Goal: Navigation & Orientation: Find specific page/section

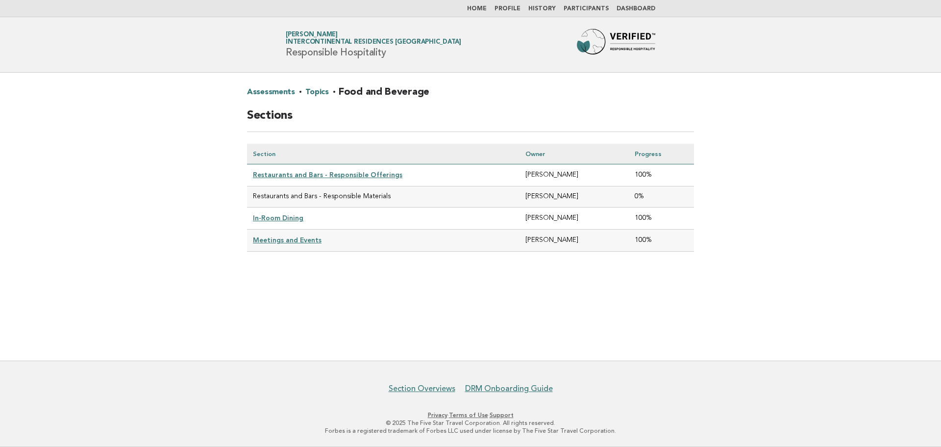
click at [437, 299] on main "Assessments · Topics · Food and Beverage Sections Section Owner Progress Restau…" at bounding box center [470, 217] width 941 height 288
click at [582, 9] on link "Participants" at bounding box center [586, 9] width 45 height 6
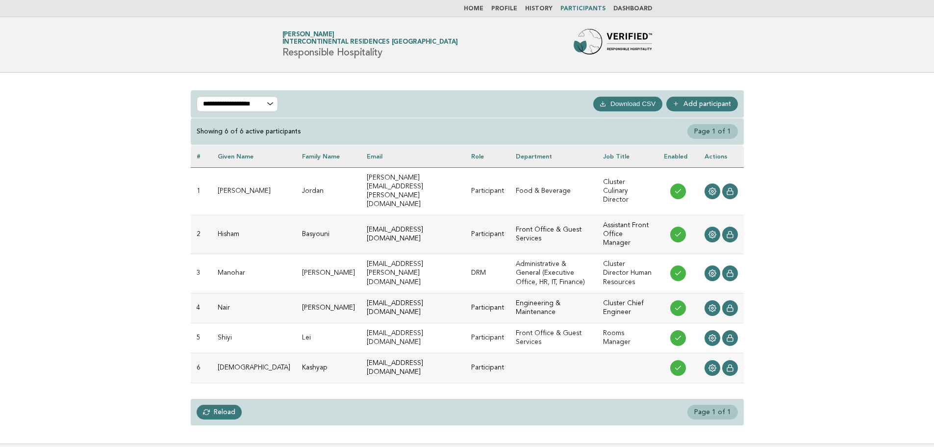
click at [638, 6] on link "Dashboard" at bounding box center [632, 9] width 39 height 6
